Goal: Task Accomplishment & Management: Use online tool/utility

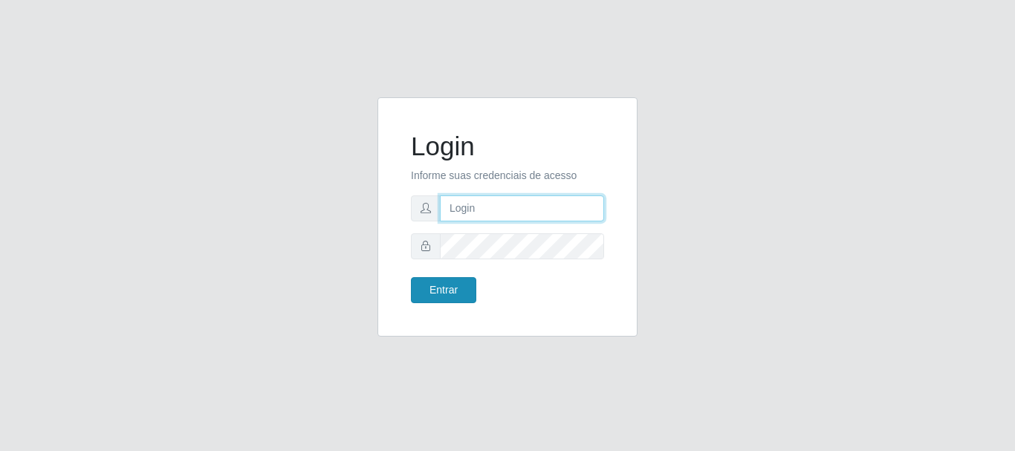
type input "caio@B1"
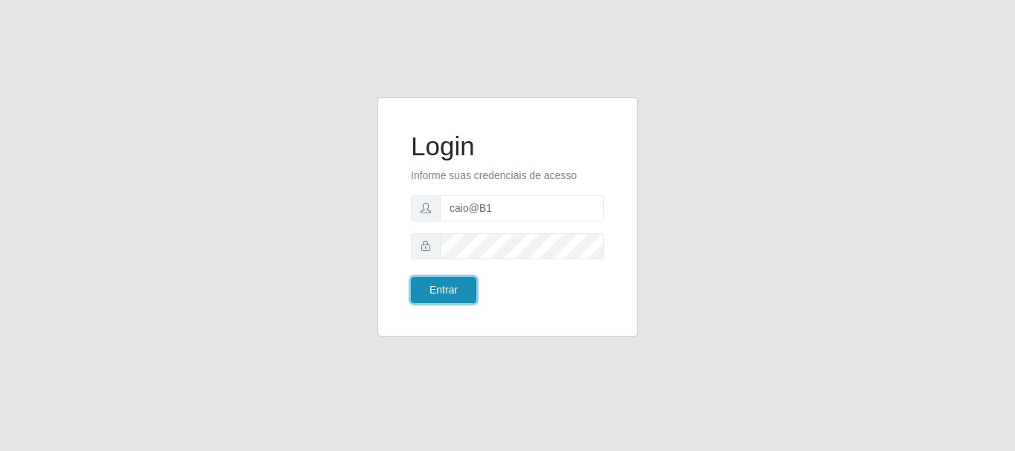
click at [439, 301] on button "Entrar" at bounding box center [443, 290] width 65 height 26
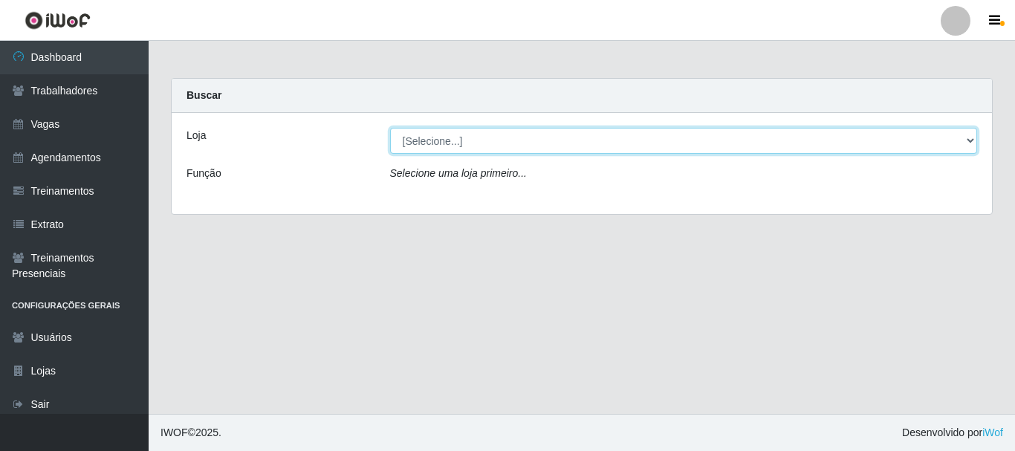
click at [476, 149] on select "[Selecione...] Bemais Supermercados - B1 [GEOGRAPHIC_DATA]" at bounding box center [684, 141] width 588 height 26
select select "403"
click at [390, 128] on select "[Selecione...] Bemais Supermercados - B1 [GEOGRAPHIC_DATA]" at bounding box center [684, 141] width 588 height 26
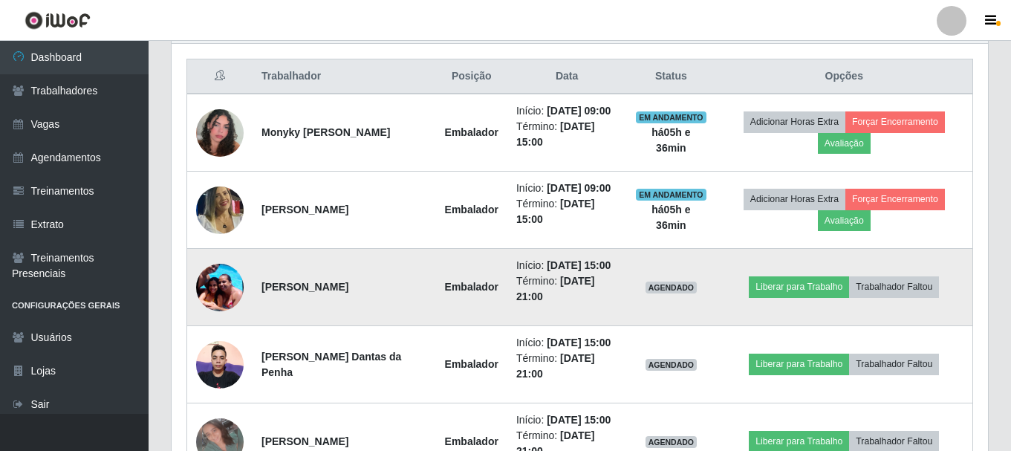
scroll to position [583, 0]
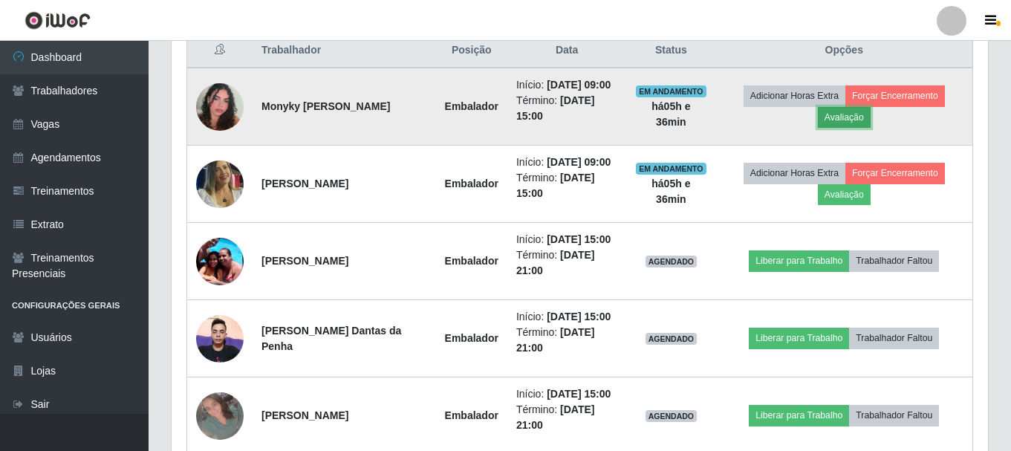
click at [851, 117] on button "Avaliação" at bounding box center [844, 117] width 53 height 21
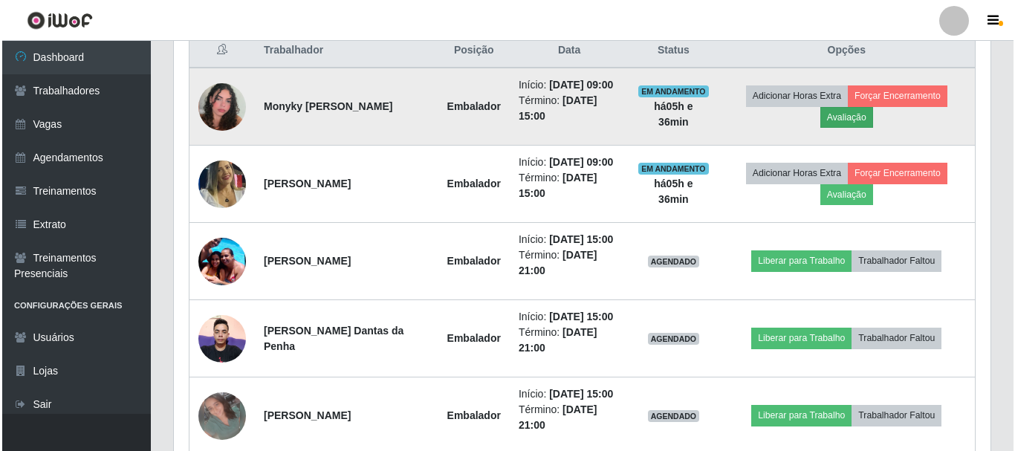
scroll to position [308, 809]
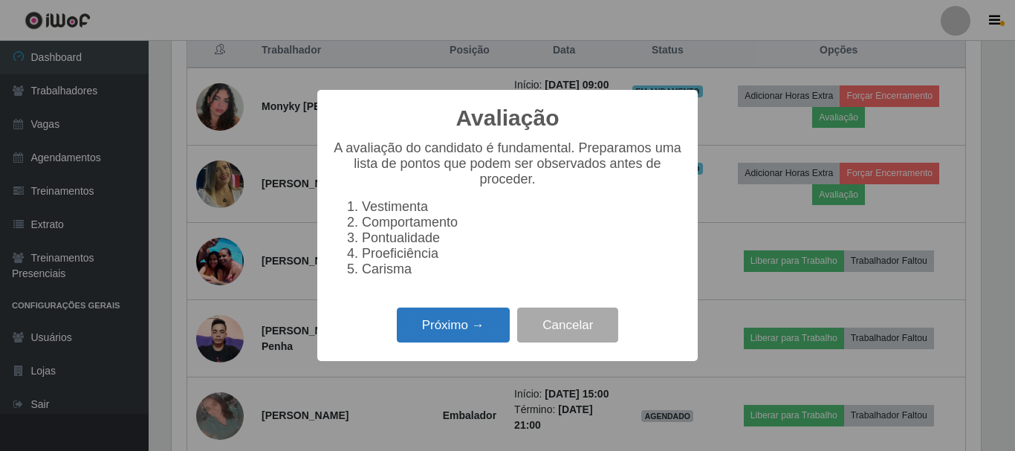
click at [470, 338] on button "Próximo →" at bounding box center [453, 325] width 113 height 35
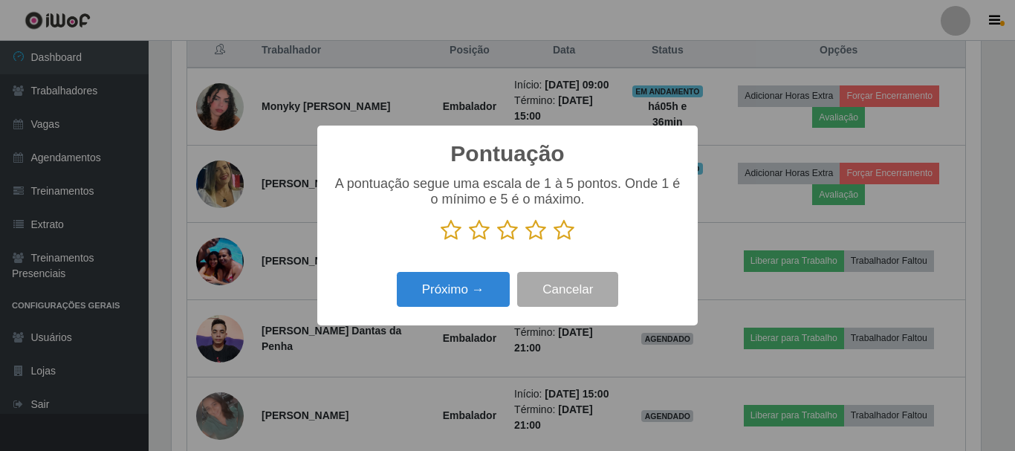
click at [450, 233] on icon at bounding box center [451, 230] width 21 height 22
click at [441, 241] on input "radio" at bounding box center [441, 241] width 0 height 0
click at [466, 287] on button "Próximo →" at bounding box center [453, 289] width 113 height 35
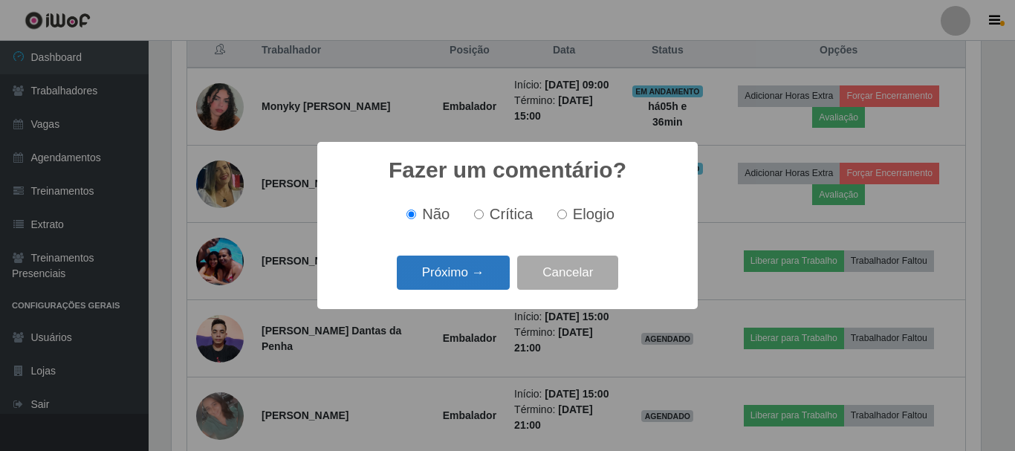
click at [490, 270] on button "Próximo →" at bounding box center [453, 273] width 113 height 35
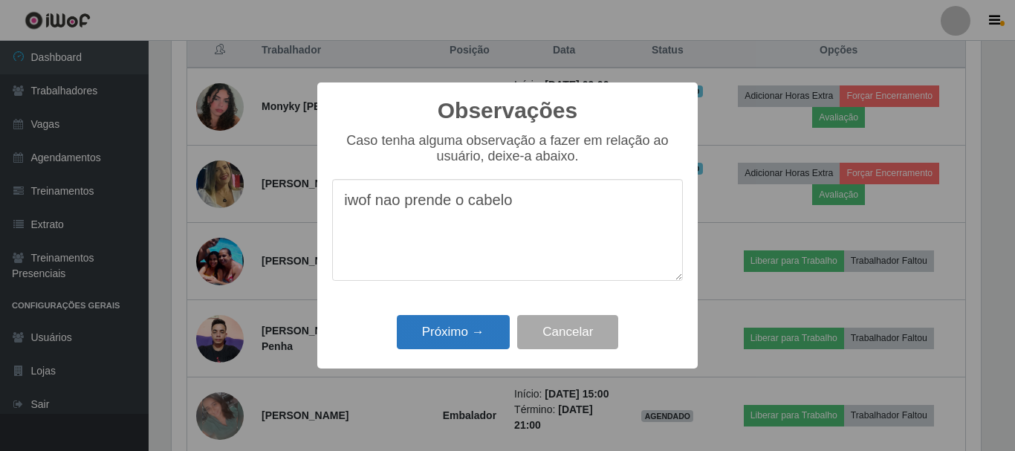
type textarea "iwof nao prende o cabelo"
click at [448, 333] on button "Próximo →" at bounding box center [453, 332] width 113 height 35
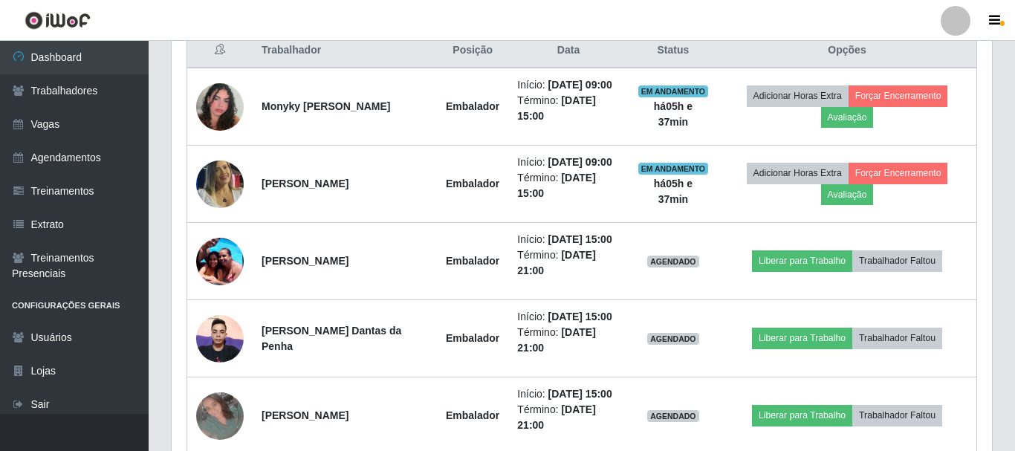
scroll to position [308, 817]
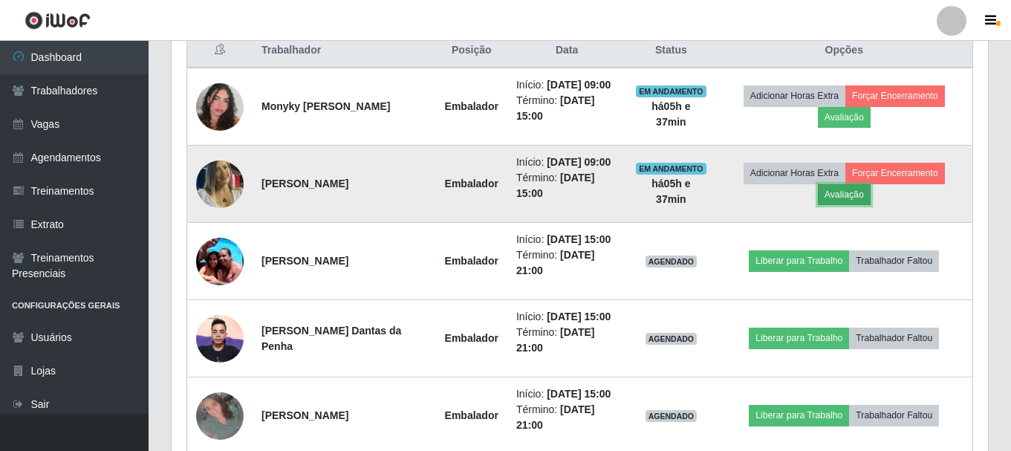
click at [854, 195] on button "Avaliação" at bounding box center [844, 194] width 53 height 21
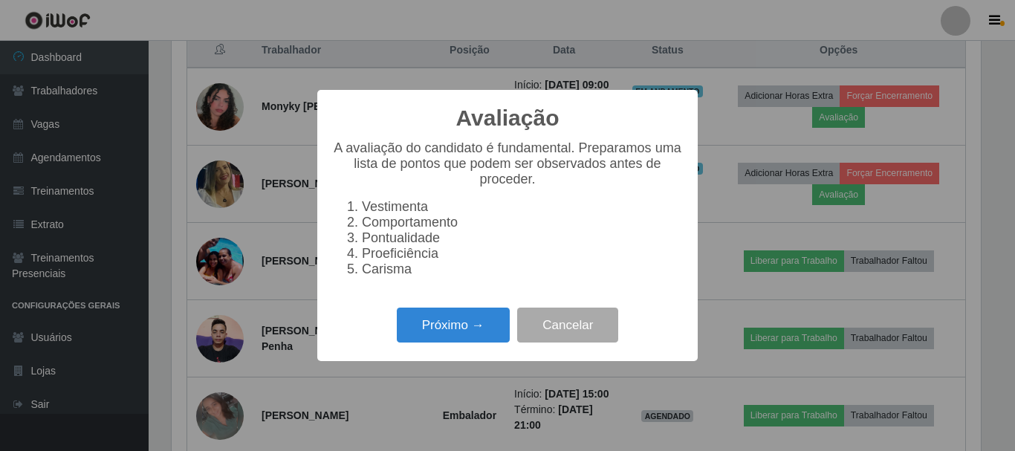
scroll to position [308, 809]
click at [433, 331] on button "Próximo →" at bounding box center [453, 325] width 113 height 35
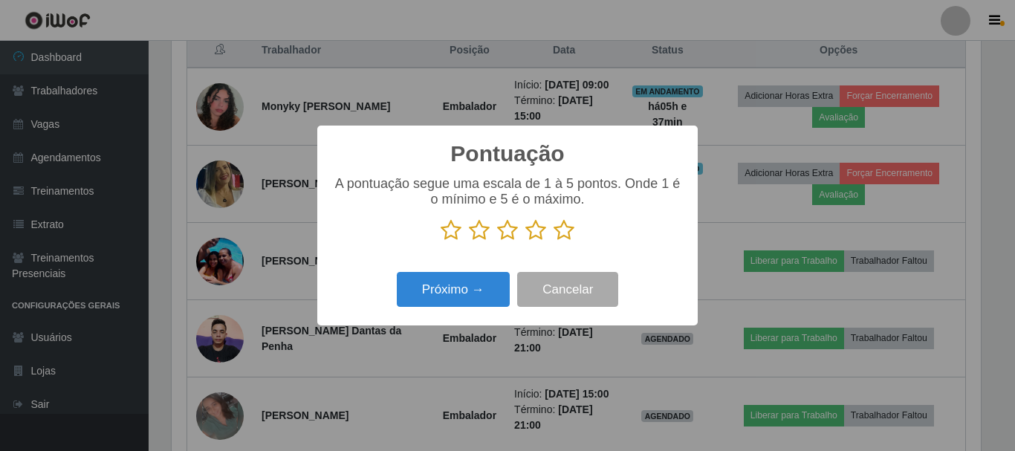
drag, startPoint x: 559, startPoint y: 228, endPoint x: 532, endPoint y: 241, distance: 29.6
click at [560, 228] on icon at bounding box center [564, 230] width 21 height 22
click at [554, 241] on input "radio" at bounding box center [554, 241] width 0 height 0
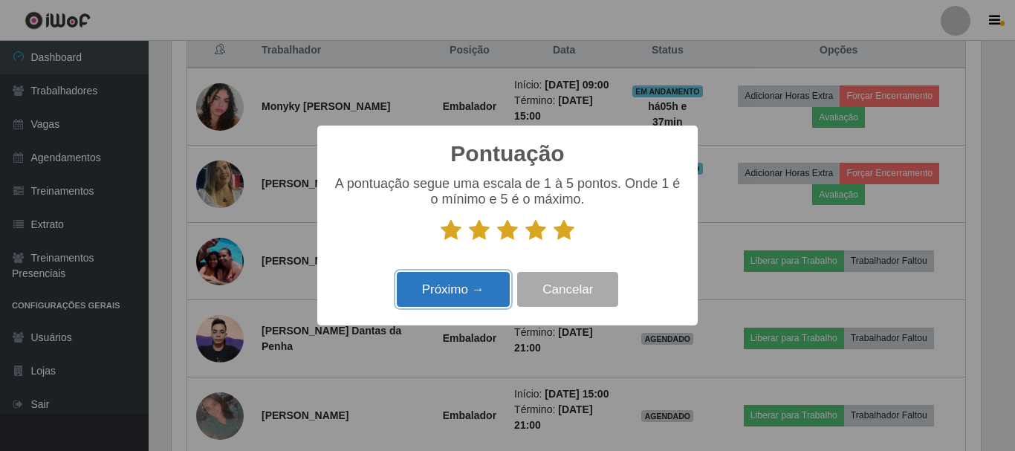
drag, startPoint x: 469, startPoint y: 285, endPoint x: 469, endPoint y: 306, distance: 20.8
click at [469, 306] on button "Próximo →" at bounding box center [453, 289] width 113 height 35
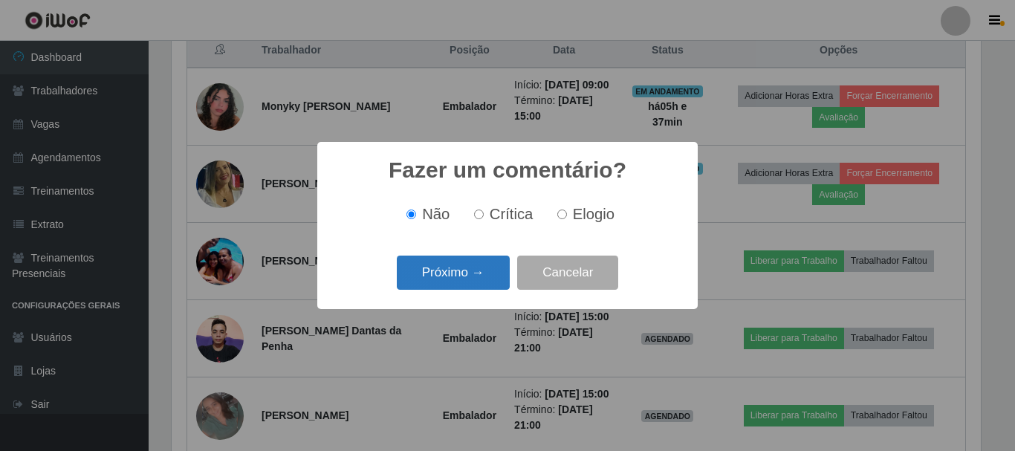
click at [481, 273] on button "Próximo →" at bounding box center [453, 273] width 113 height 35
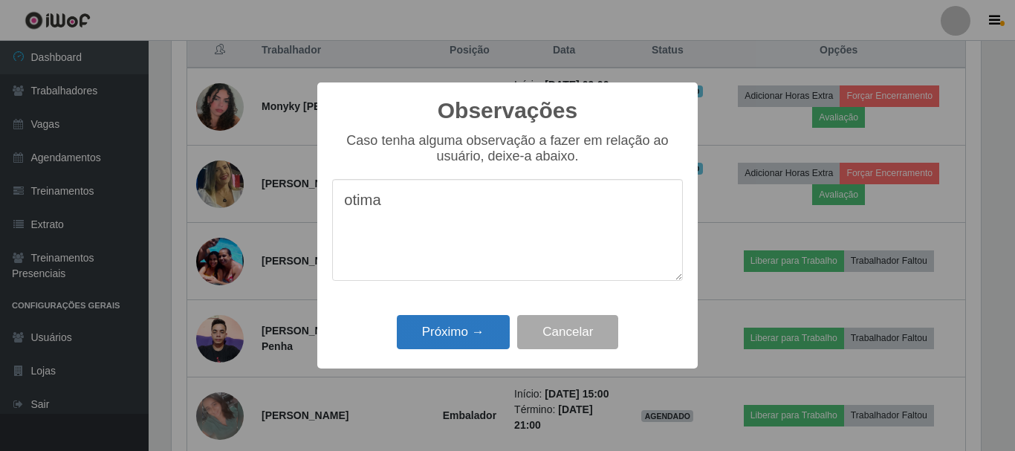
type textarea "otima"
click at [473, 325] on button "Próximo →" at bounding box center [453, 332] width 113 height 35
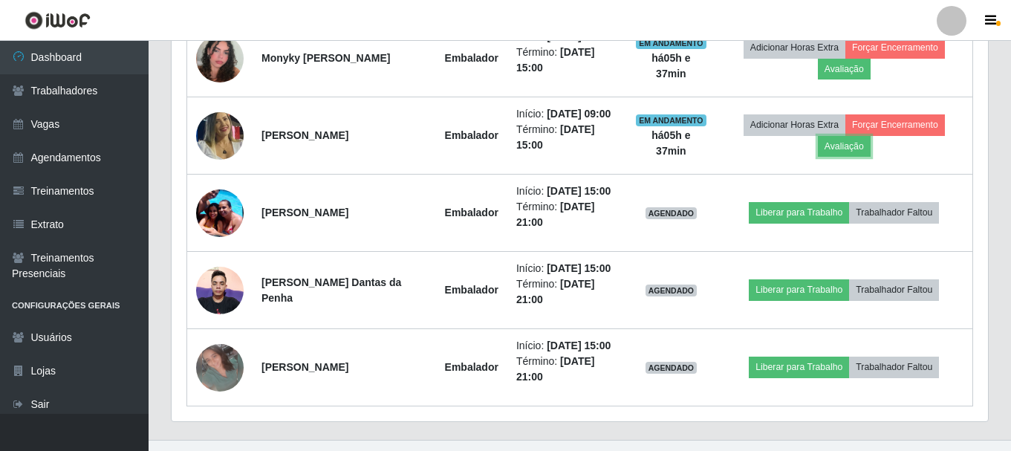
scroll to position [658, 0]
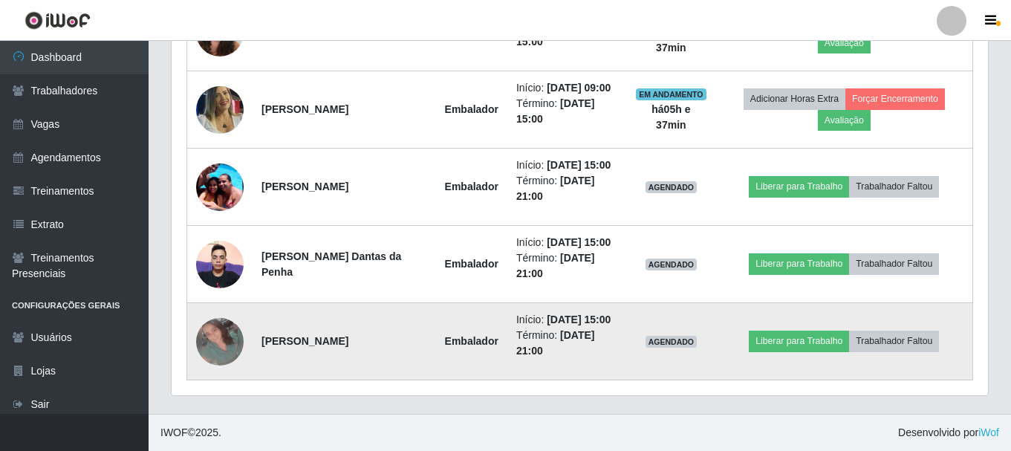
click at [213, 345] on img at bounding box center [220, 342] width 48 height 48
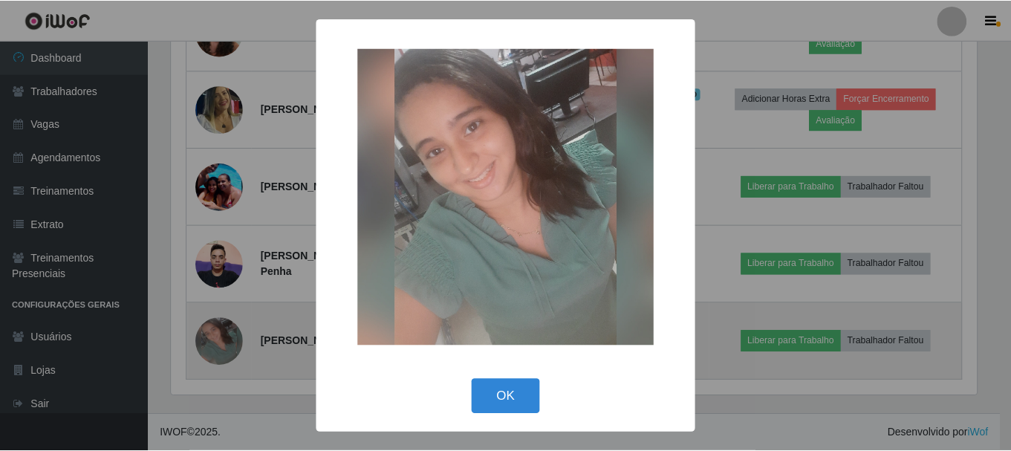
scroll to position [650, 0]
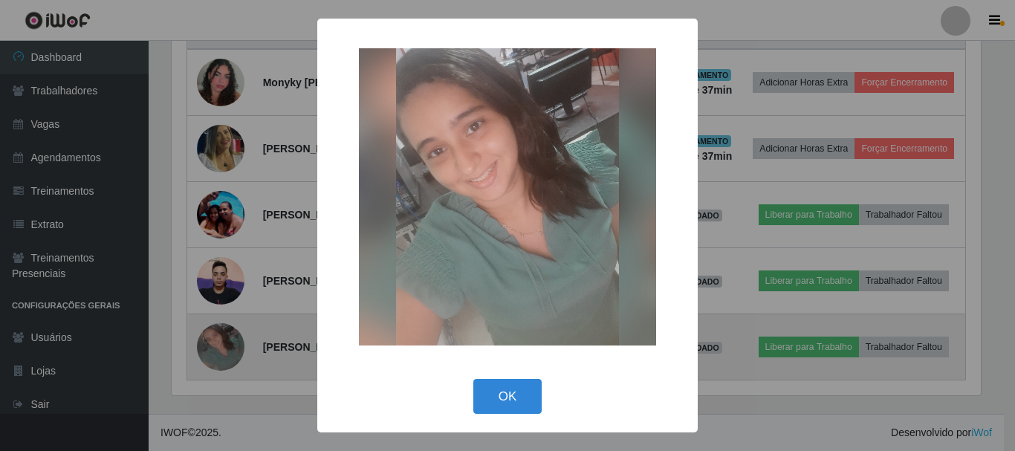
click at [215, 344] on div "× OK Cancel" at bounding box center [507, 225] width 1015 height 451
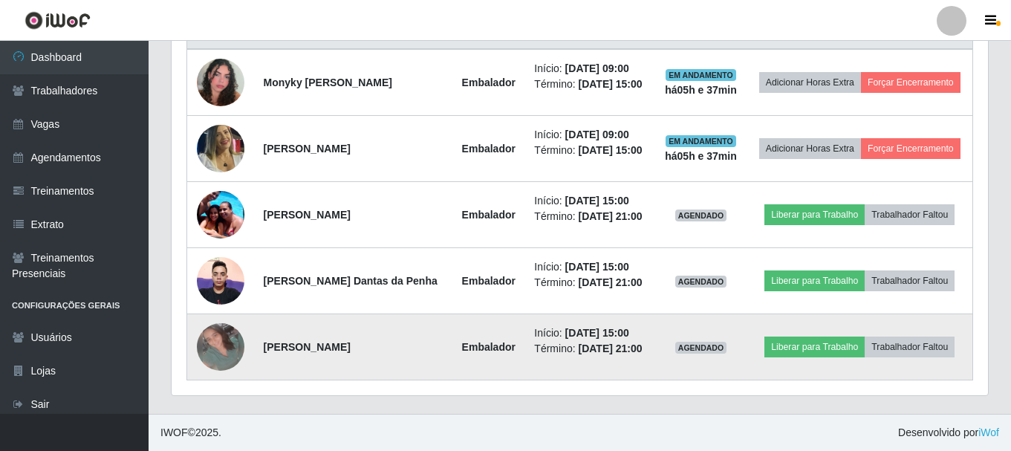
scroll to position [308, 817]
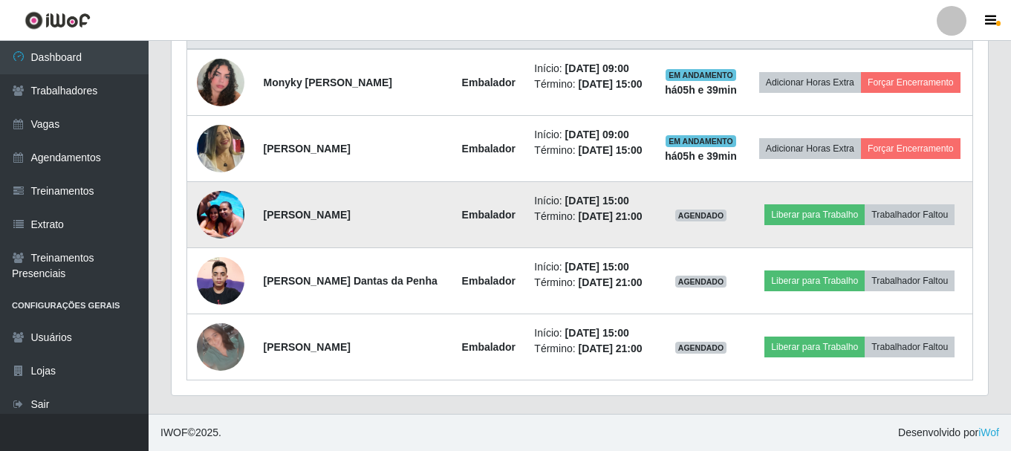
click at [218, 195] on img at bounding box center [221, 214] width 48 height 63
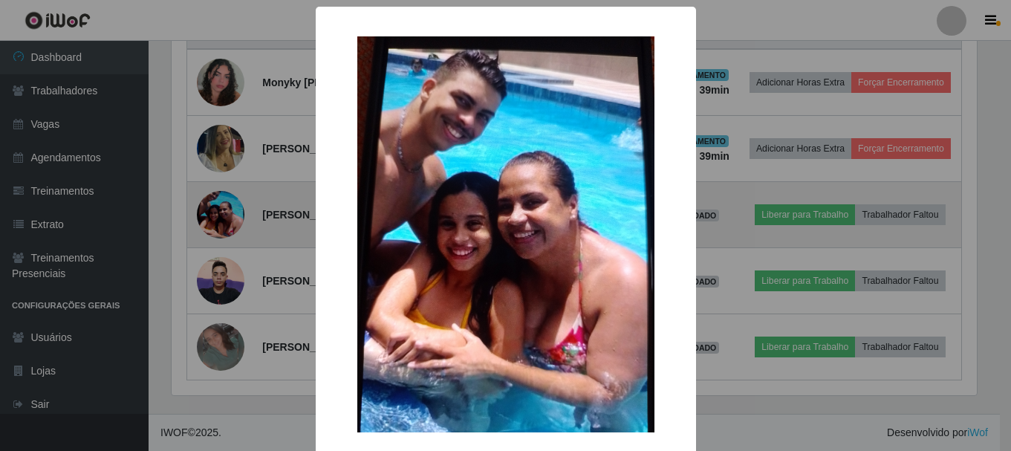
scroll to position [308, 809]
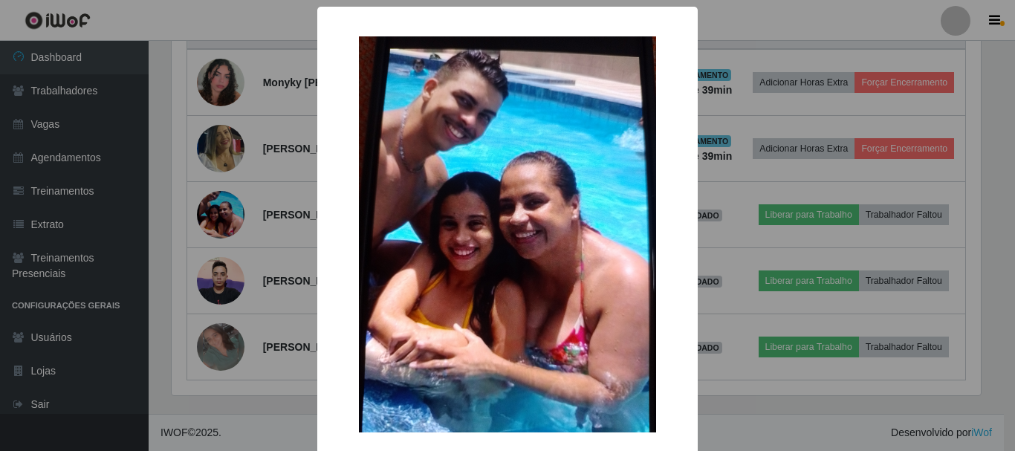
click at [215, 272] on div "× OK Cancel" at bounding box center [507, 225] width 1015 height 451
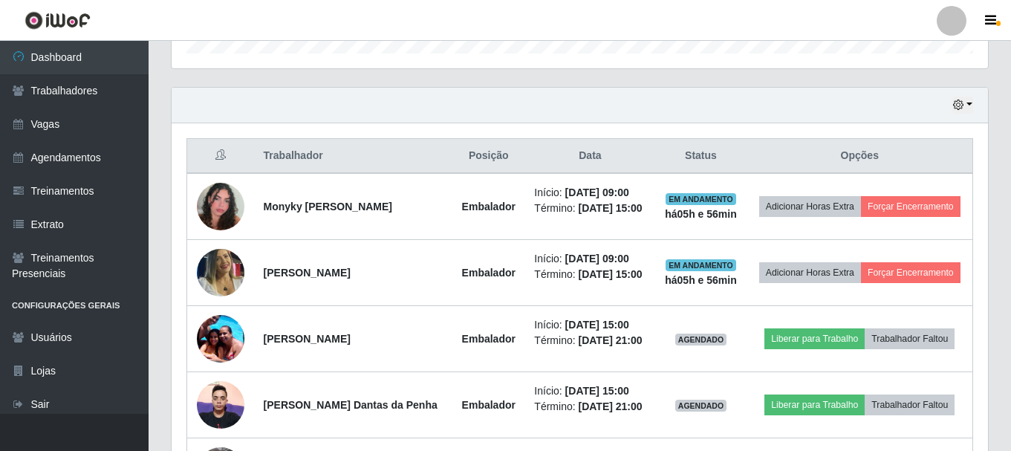
scroll to position [502, 0]
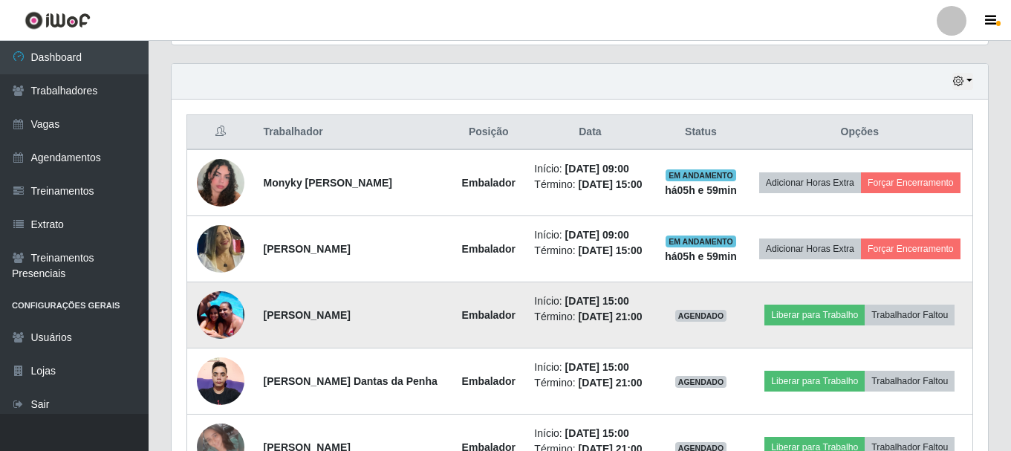
click at [207, 338] on img at bounding box center [221, 314] width 48 height 63
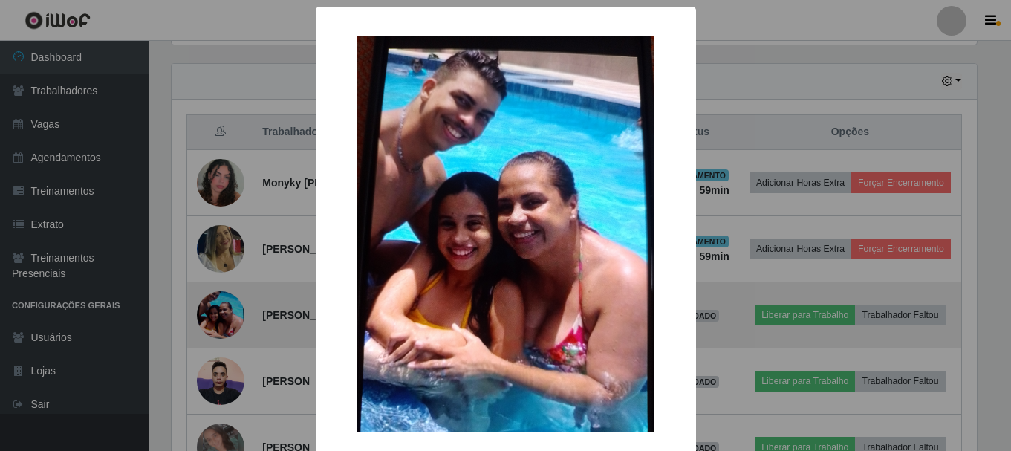
scroll to position [308, 809]
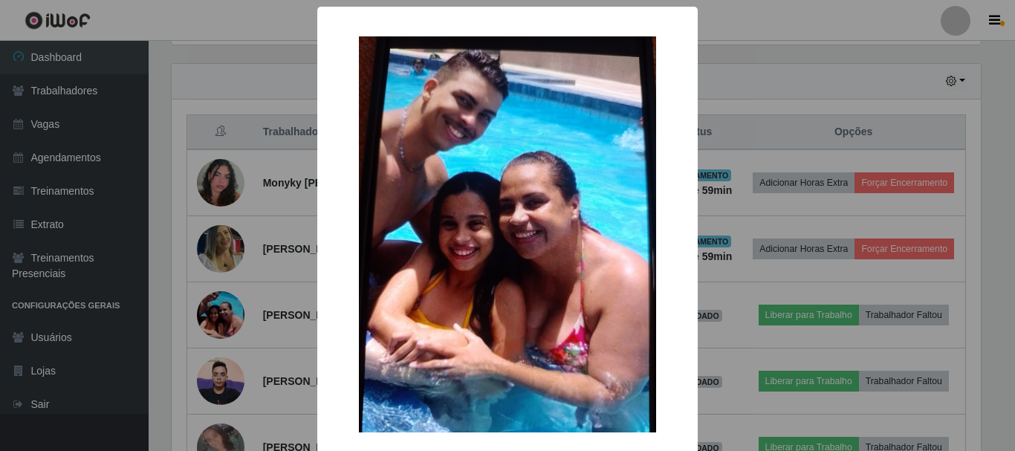
click at [138, 101] on div "× OK Cancel" at bounding box center [507, 225] width 1015 height 451
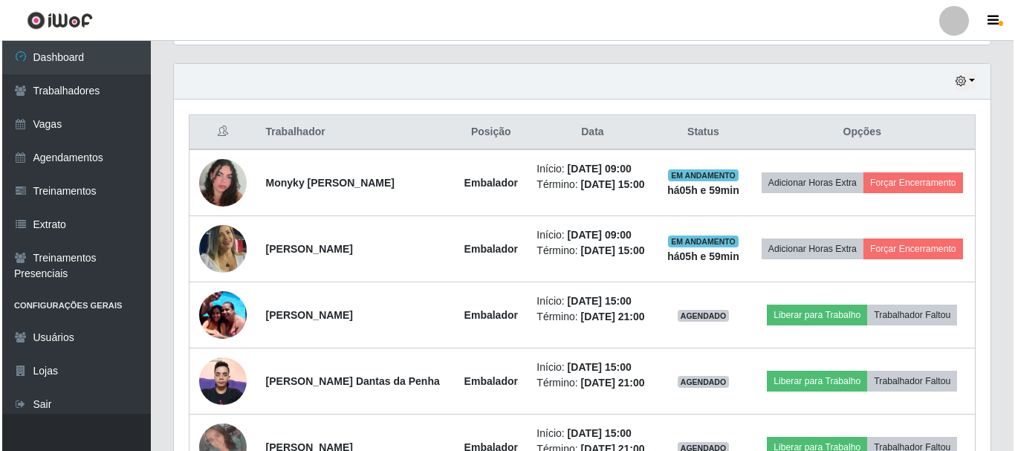
scroll to position [308, 817]
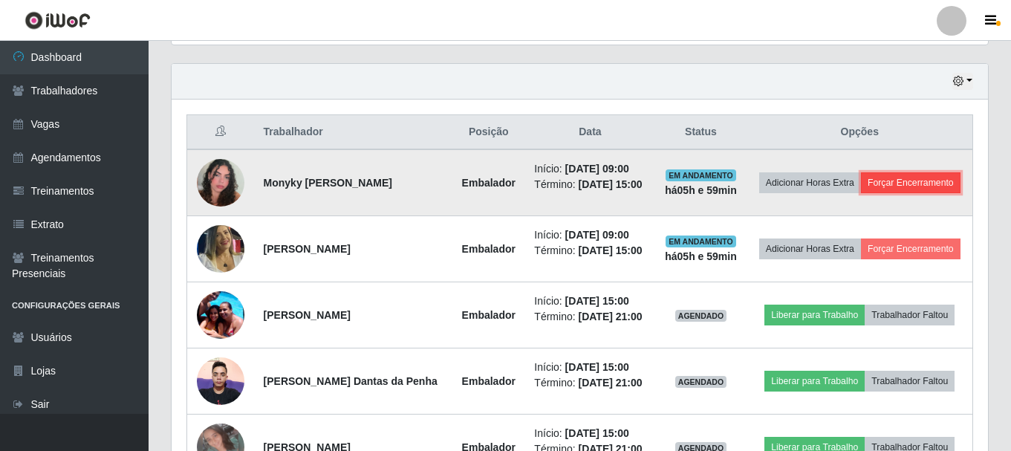
click at [885, 193] on button "Forçar Encerramento" at bounding box center [911, 182] width 100 height 21
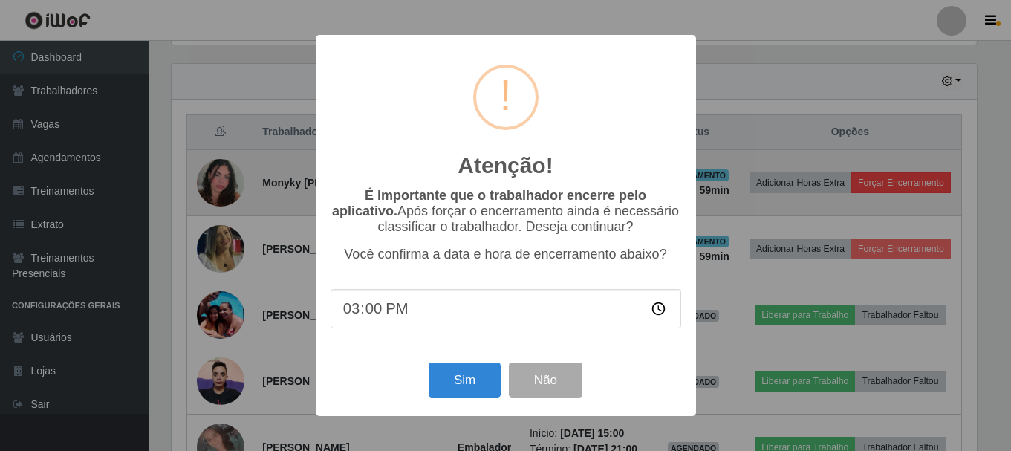
scroll to position [308, 809]
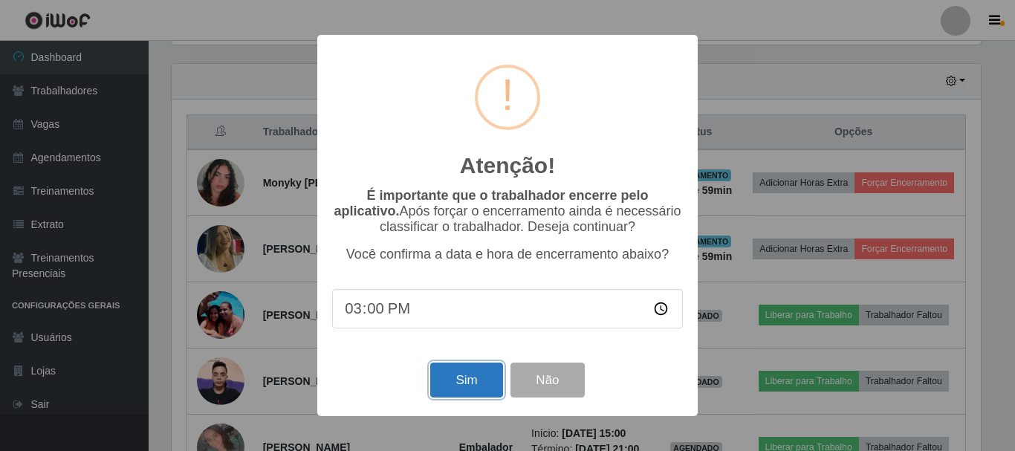
click at [470, 398] on button "Sim" at bounding box center [466, 380] width 72 height 35
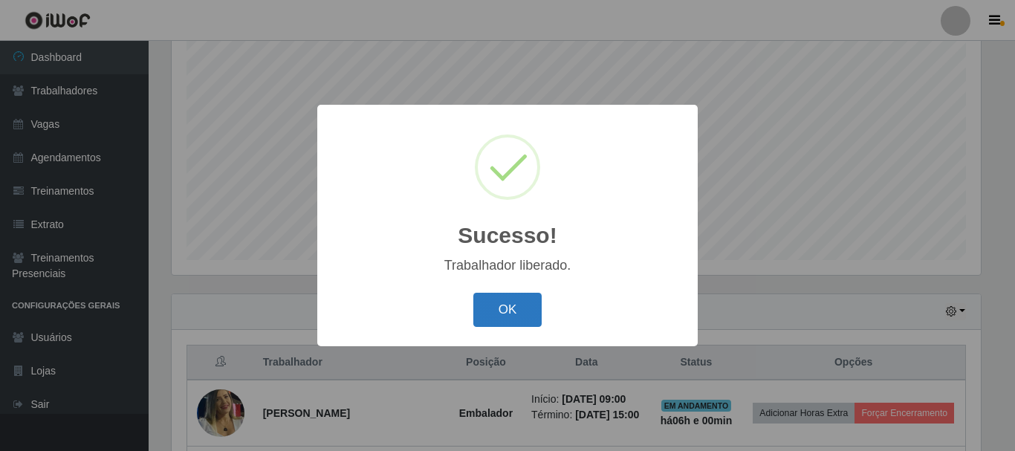
click at [525, 294] on div "OK Cancel" at bounding box center [507, 309] width 351 height 42
click at [526, 305] on button "OK" at bounding box center [507, 310] width 69 height 35
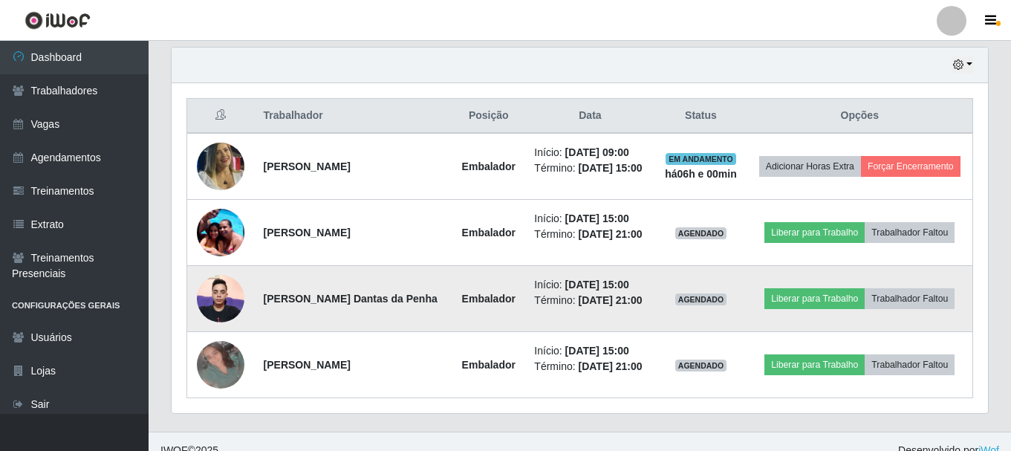
scroll to position [580, 0]
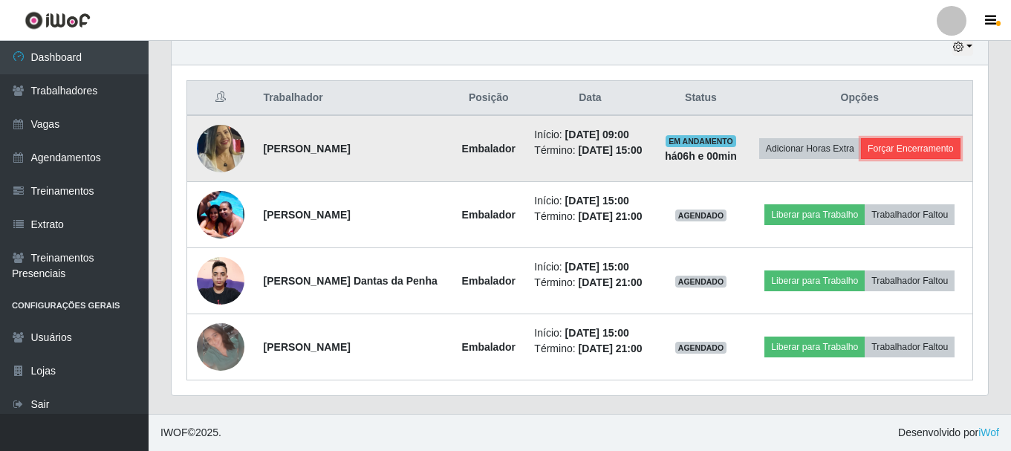
click at [861, 138] on button "Forçar Encerramento" at bounding box center [911, 148] width 100 height 21
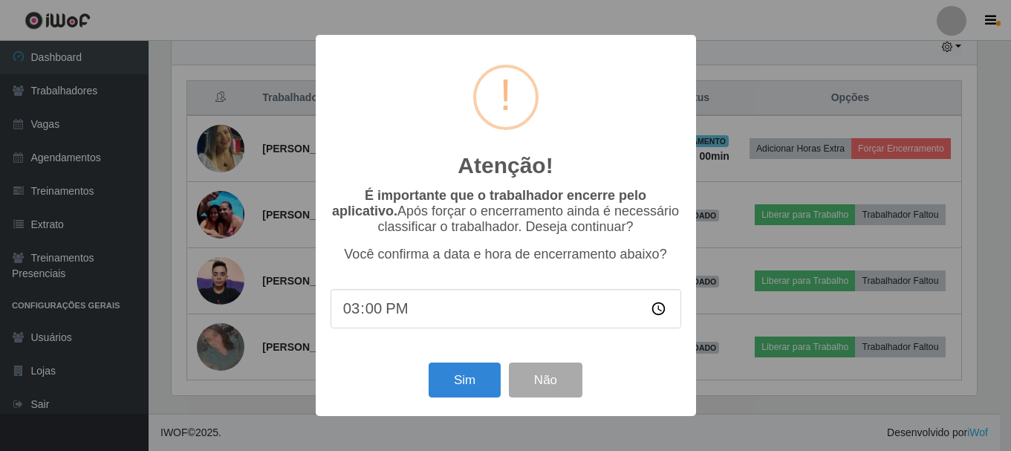
scroll to position [308, 809]
click at [461, 389] on button "Sim" at bounding box center [466, 380] width 72 height 35
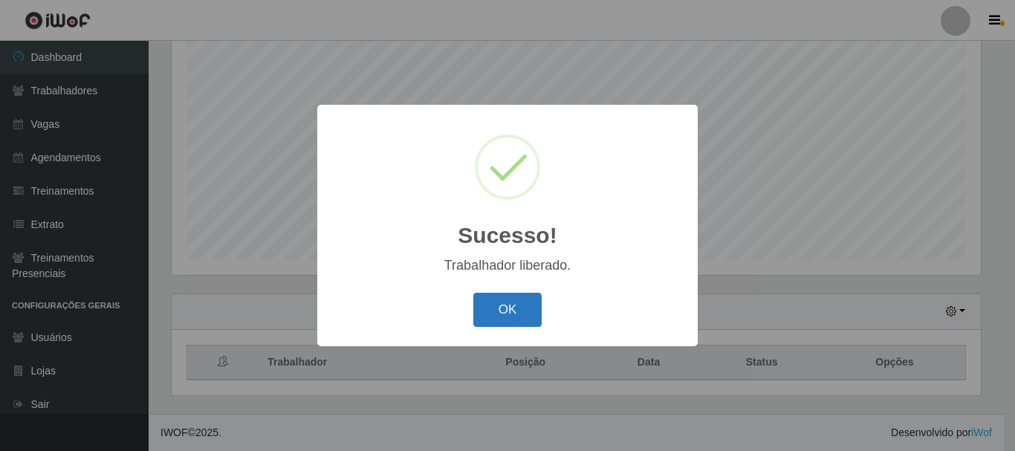
click at [529, 311] on button "OK" at bounding box center [507, 310] width 69 height 35
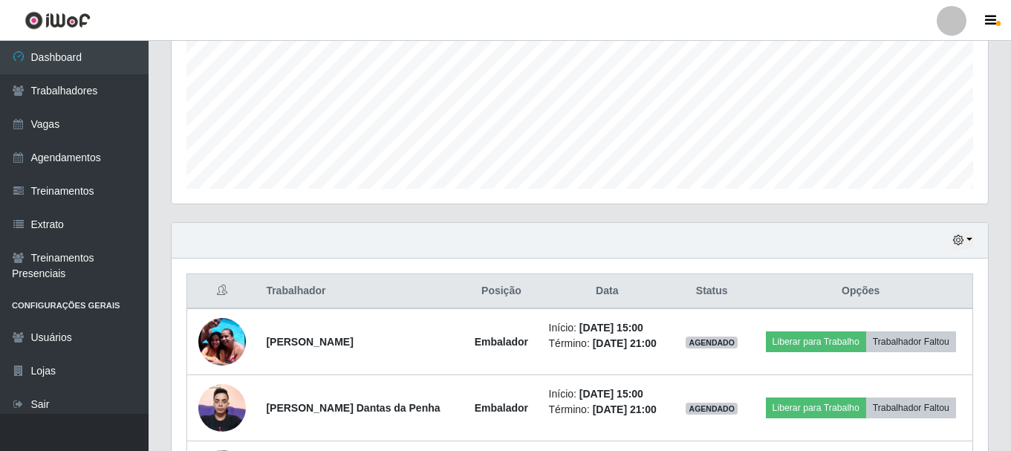
scroll to position [470, 0]
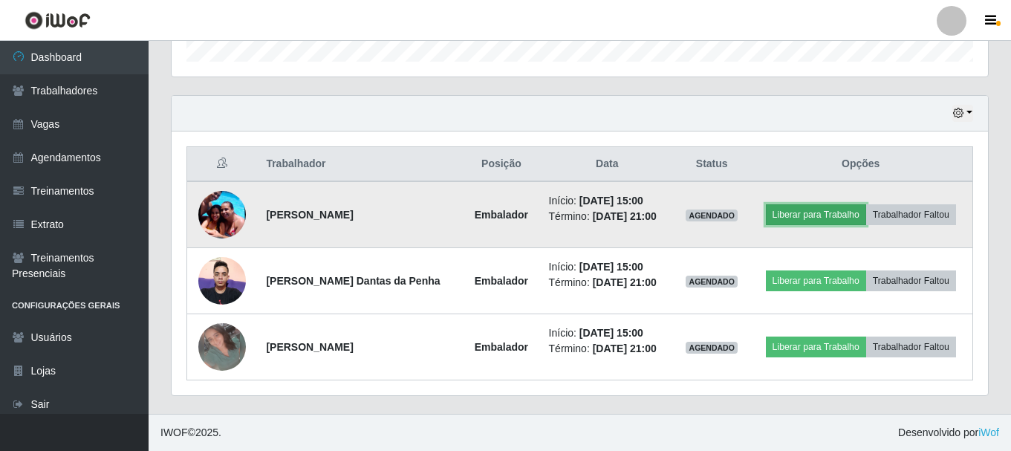
click at [793, 213] on button "Liberar para Trabalho" at bounding box center [816, 214] width 100 height 21
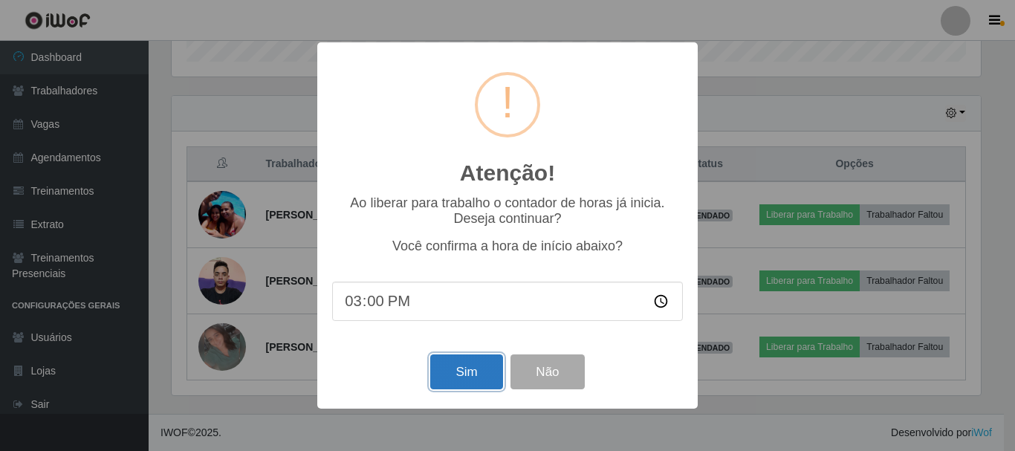
click at [458, 383] on button "Sim" at bounding box center [466, 371] width 72 height 35
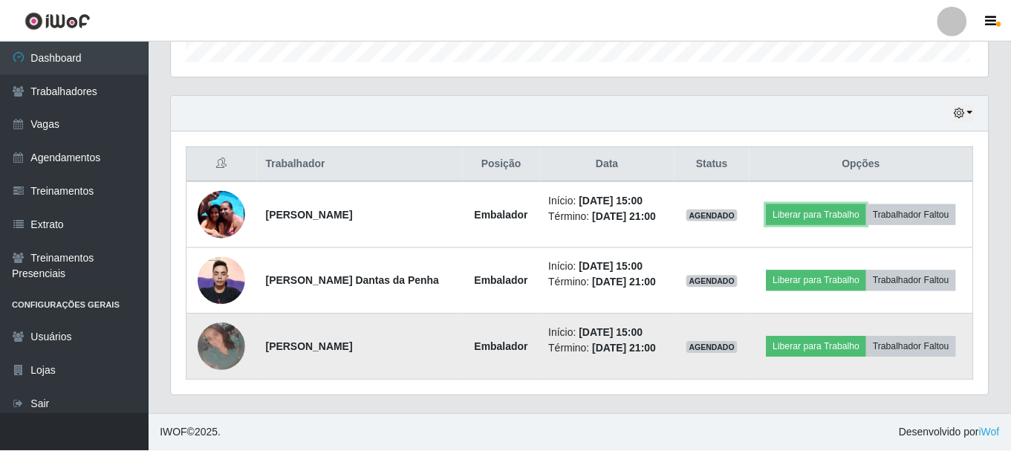
scroll to position [0, 0]
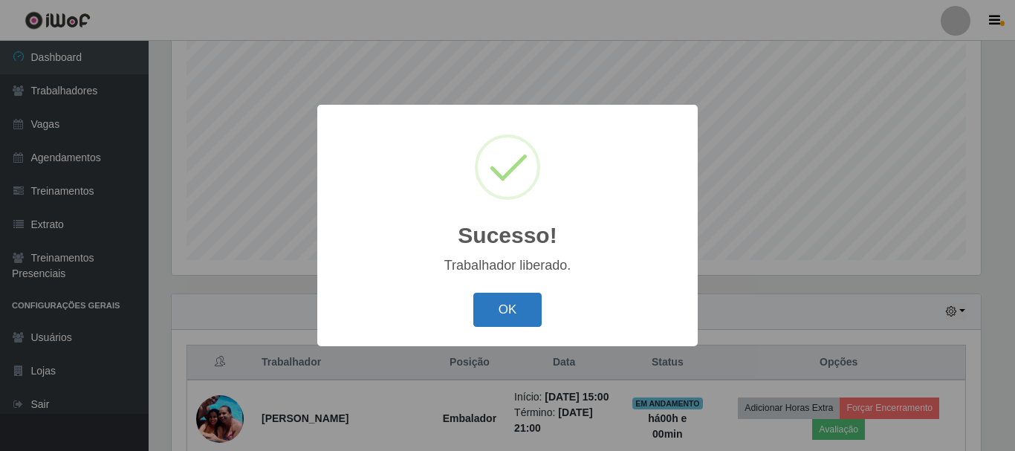
click at [502, 322] on button "OK" at bounding box center [507, 310] width 69 height 35
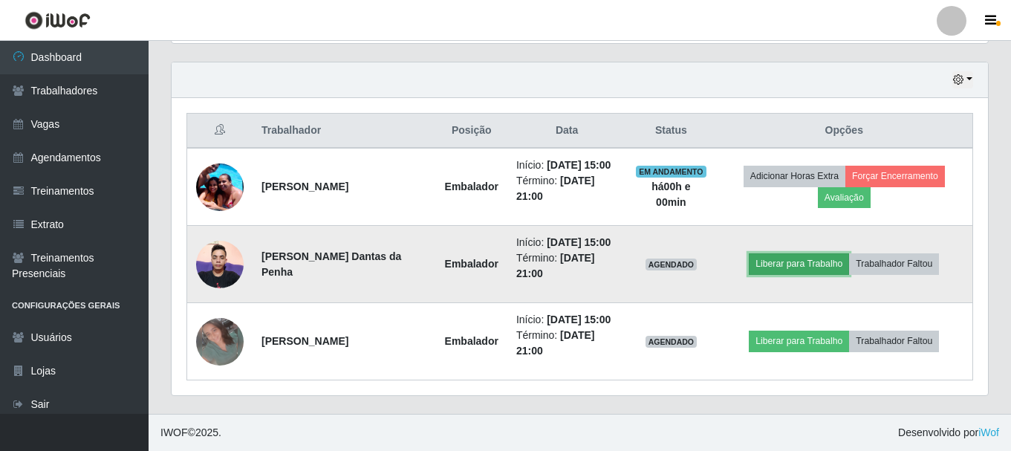
click at [797, 260] on button "Liberar para Trabalho" at bounding box center [799, 263] width 100 height 21
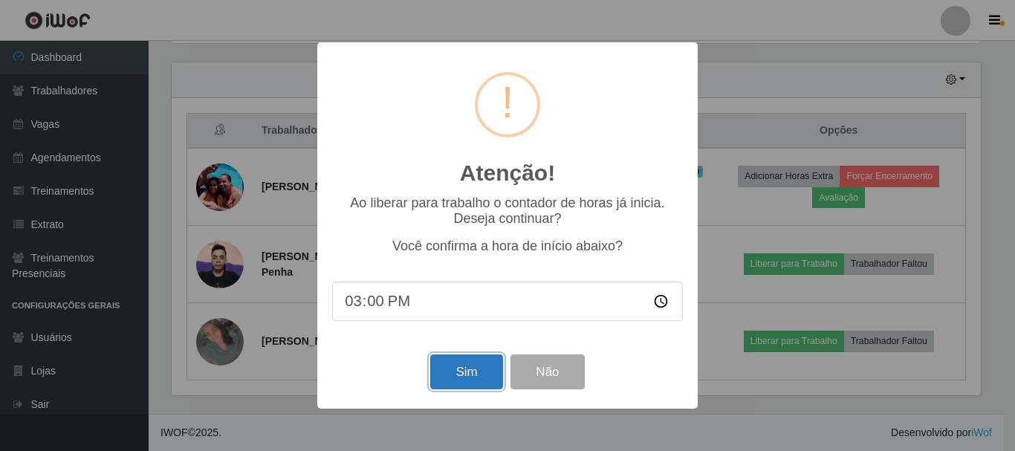
click at [476, 372] on button "Sim" at bounding box center [466, 371] width 72 height 35
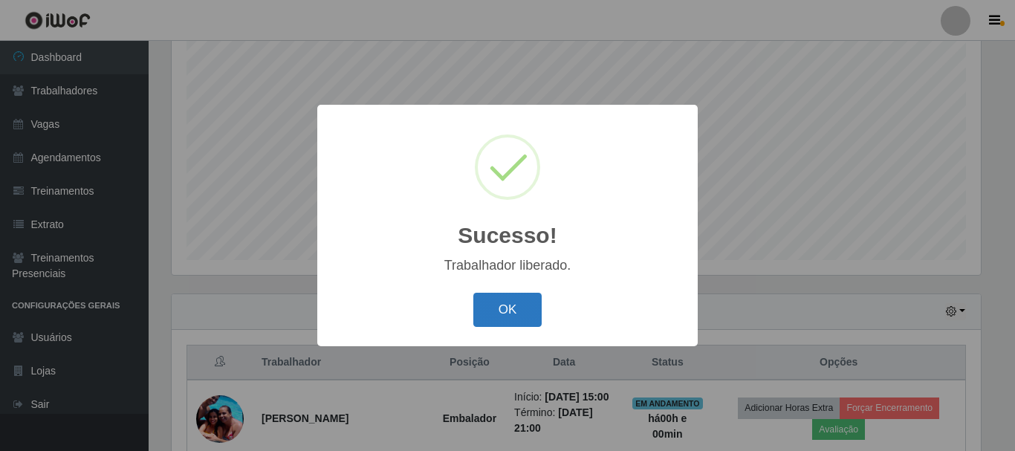
click at [499, 321] on button "OK" at bounding box center [507, 310] width 69 height 35
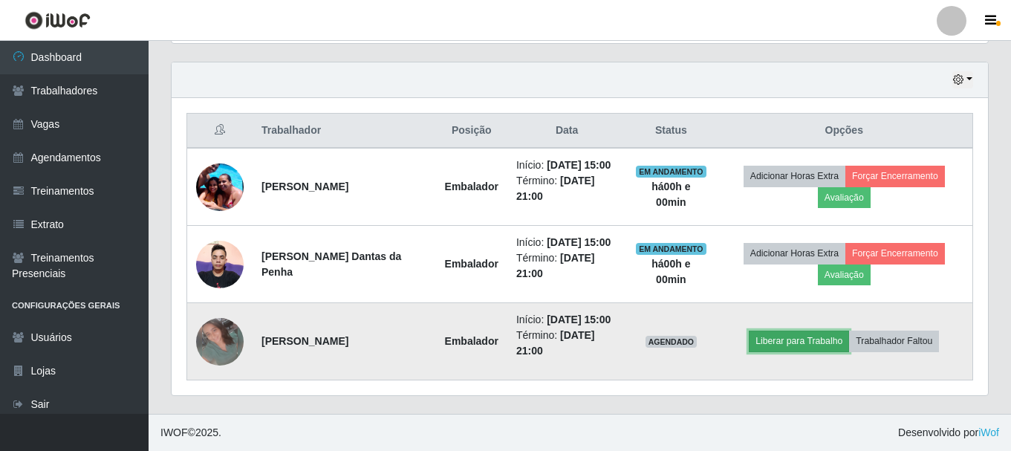
click at [778, 340] on button "Liberar para Trabalho" at bounding box center [799, 341] width 100 height 21
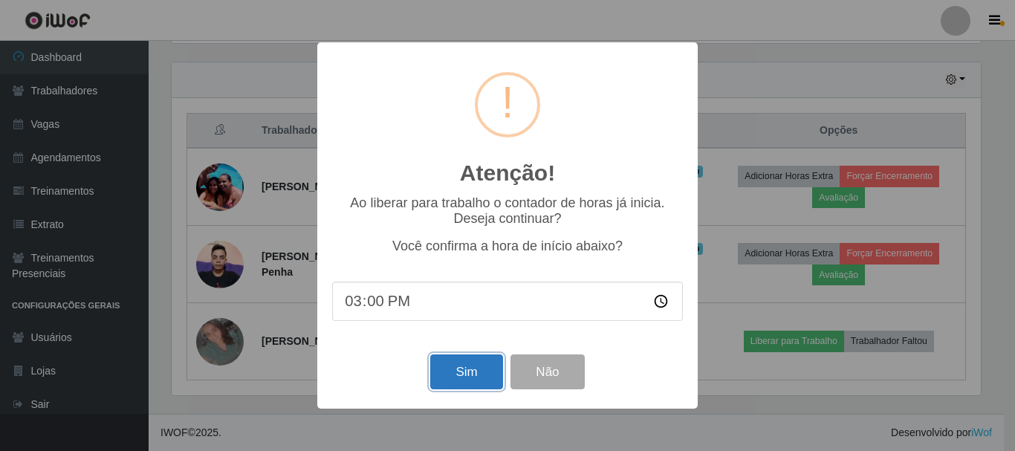
click at [473, 361] on button "Sim" at bounding box center [466, 371] width 72 height 35
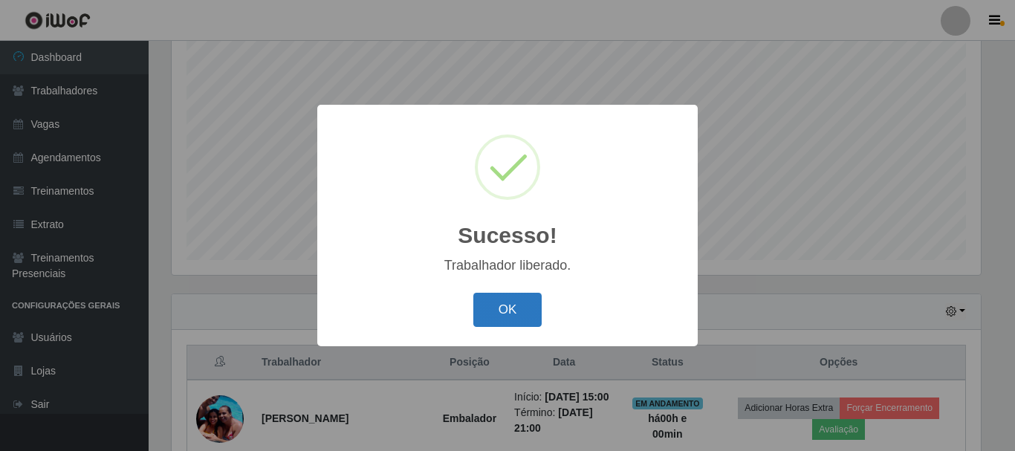
click at [513, 307] on button "OK" at bounding box center [507, 310] width 69 height 35
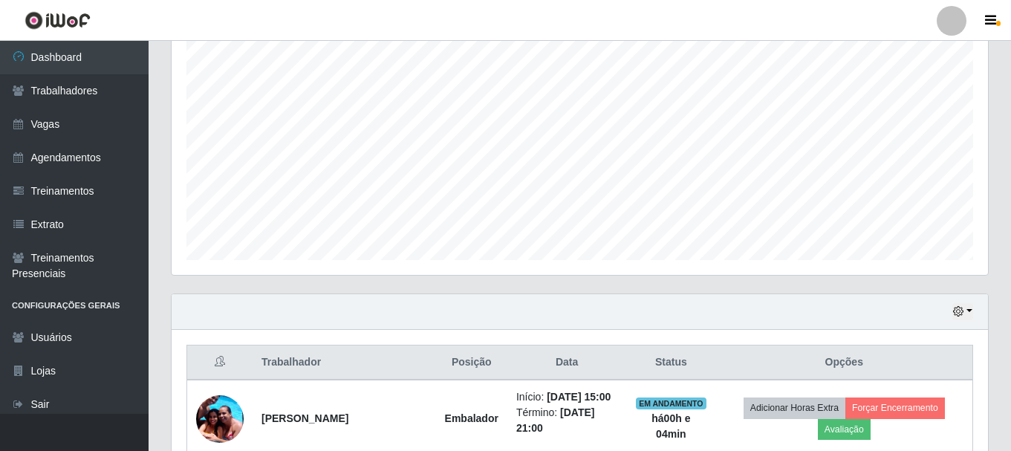
click at [1005, 167] on div "Carregando... Buscar Recarregando em 9 segundos... Loja [Selecione...] Bemais S…" at bounding box center [580, 226] width 863 height 839
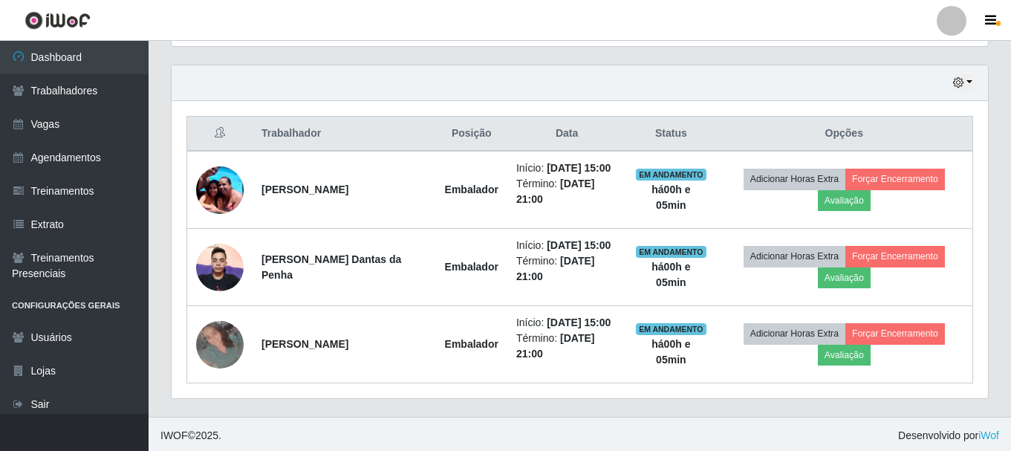
scroll to position [503, 0]
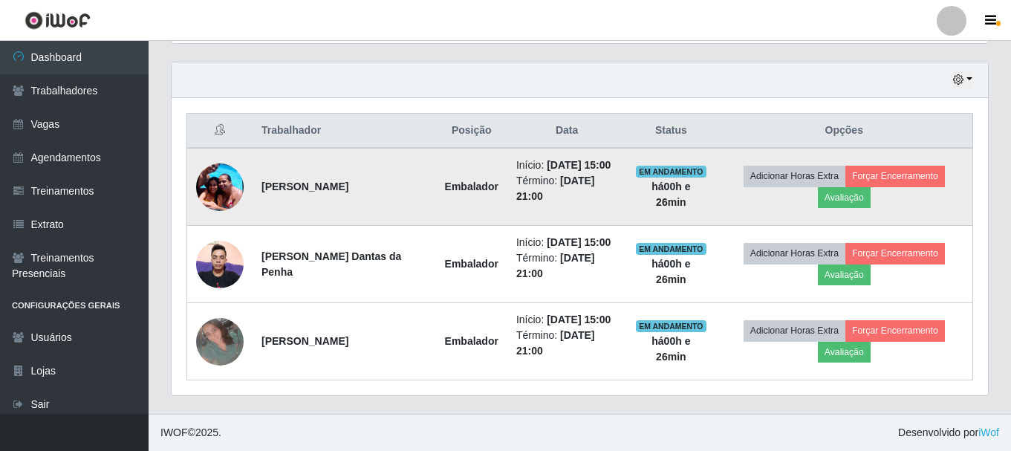
click at [213, 190] on img at bounding box center [220, 186] width 48 height 63
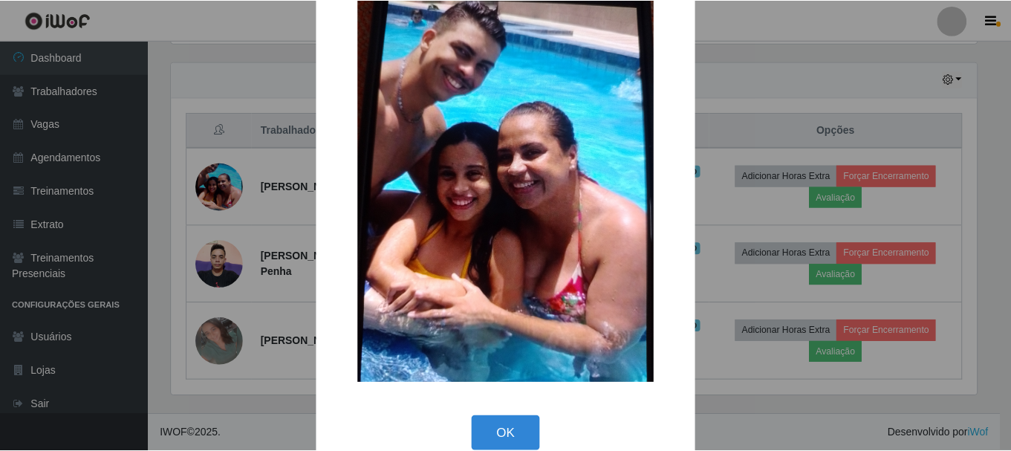
scroll to position [75, 0]
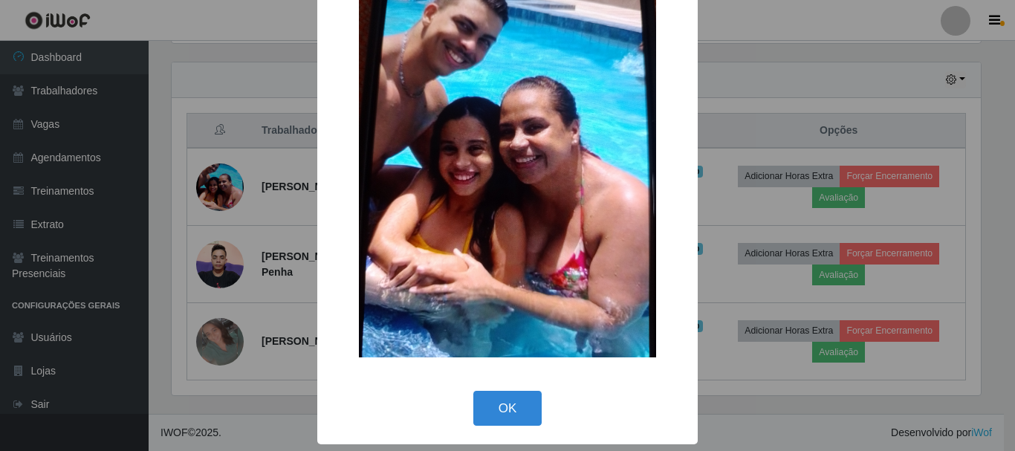
click at [508, 395] on button "OK" at bounding box center [507, 408] width 69 height 35
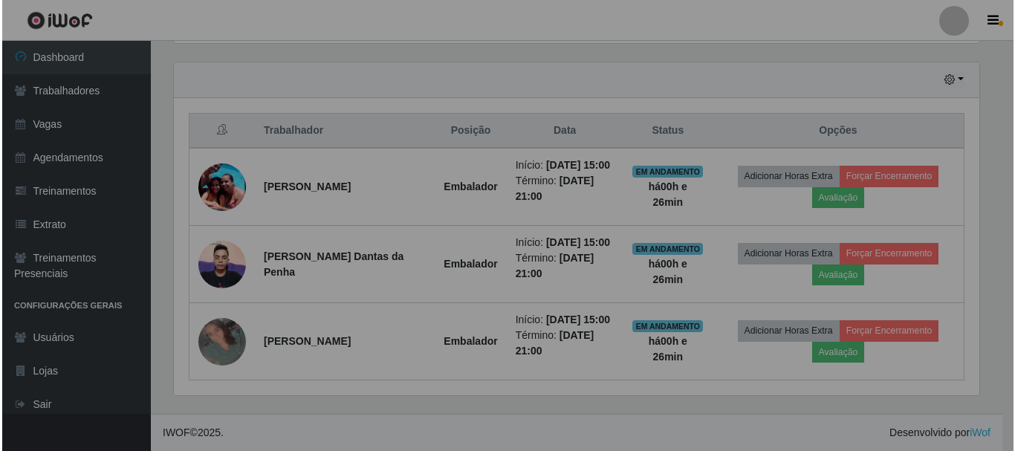
scroll to position [308, 817]
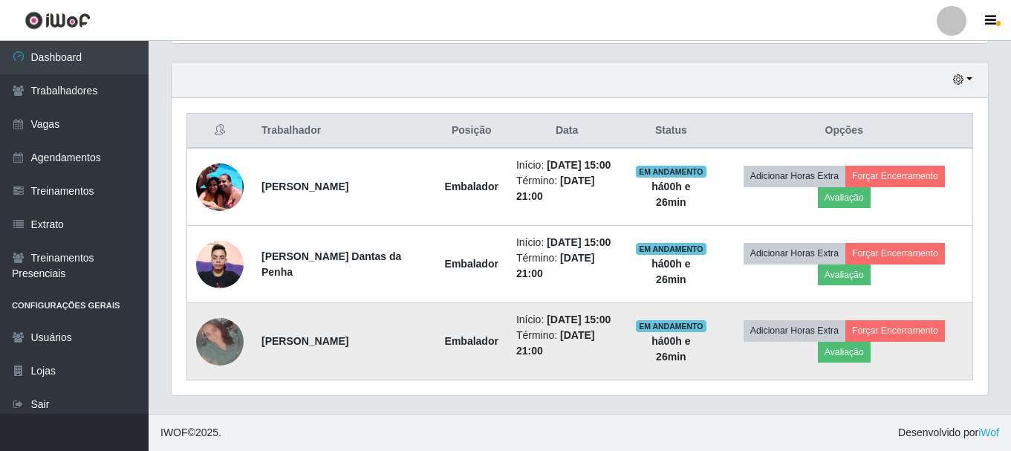
click at [223, 341] on img at bounding box center [220, 342] width 48 height 48
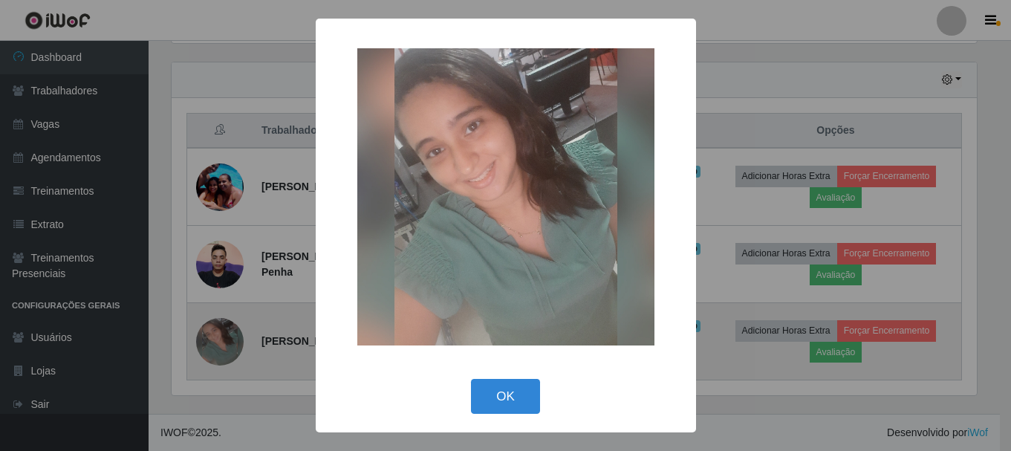
scroll to position [308, 809]
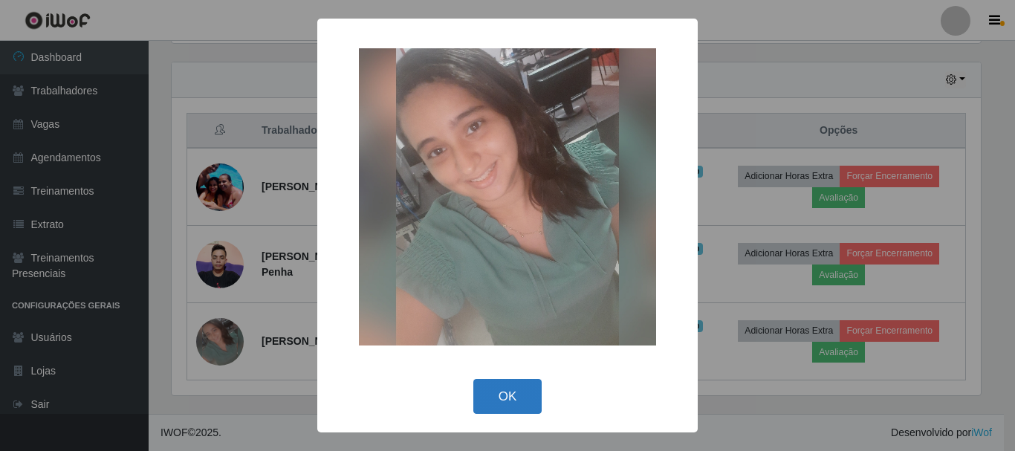
click at [496, 389] on button "OK" at bounding box center [507, 396] width 69 height 35
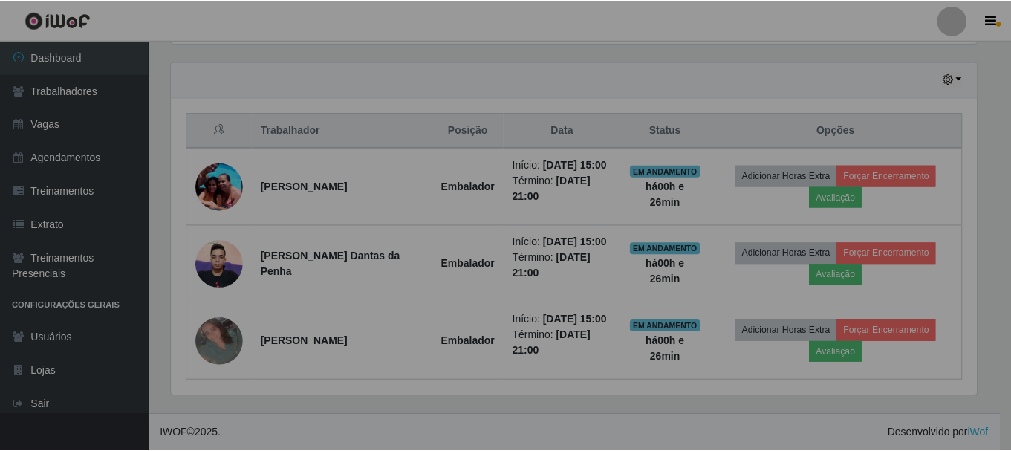
scroll to position [308, 817]
